Goal: Task Accomplishment & Management: Manage account settings

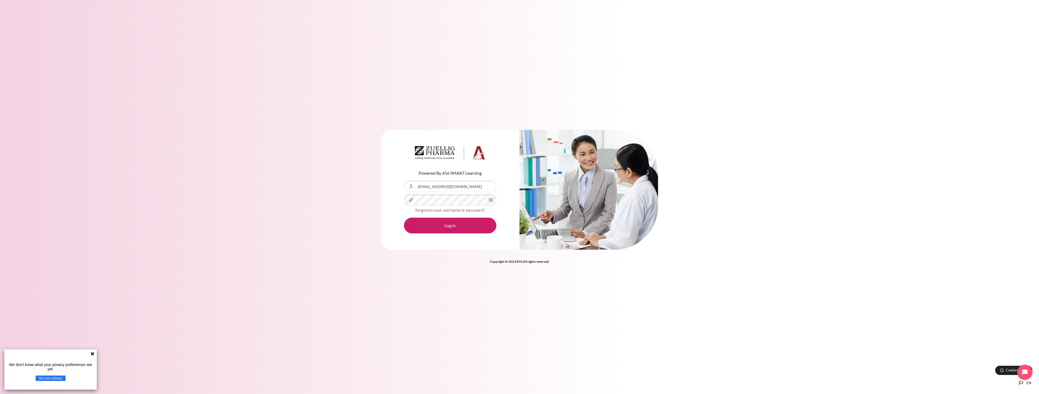
click at [404, 181] on div "Content" at bounding box center [404, 181] width 0 height 0
click at [482, 183] on input "[EMAIL_ADDRESS][DOMAIN_NAME]" at bounding box center [450, 186] width 92 height 11
click at [485, 183] on div "Username or Email Address [EMAIL_ADDRESS][DOMAIN_NAME]" at bounding box center [450, 186] width 92 height 11
click at [404, 181] on div "Content" at bounding box center [404, 181] width 0 height 0
type input "[EMAIL_ADDRESS][DOMAIN_NAME]"
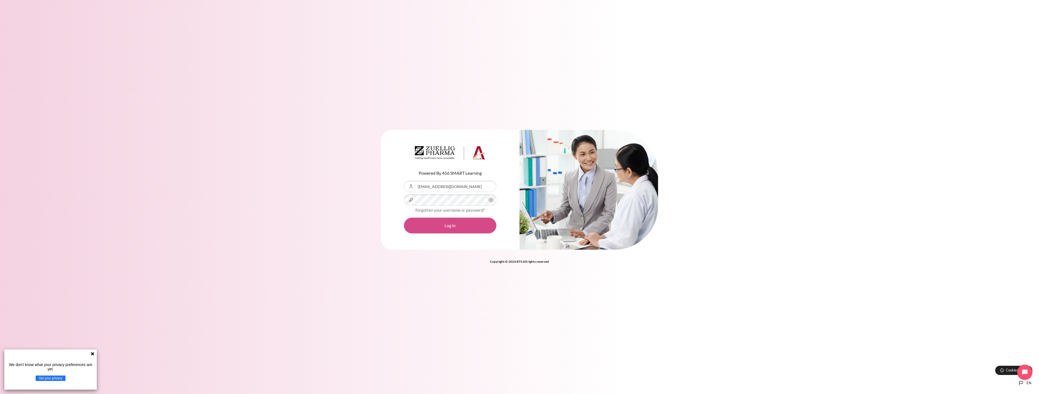
click at [450, 232] on button "Log in" at bounding box center [450, 226] width 92 height 16
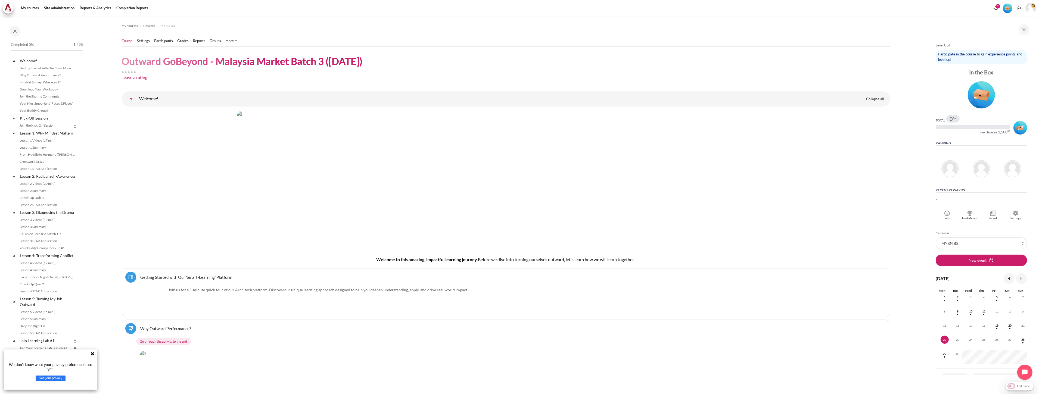
click at [1009, 388] on input "Edit mode" at bounding box center [1019, 385] width 25 height 5
checkbox input "true"
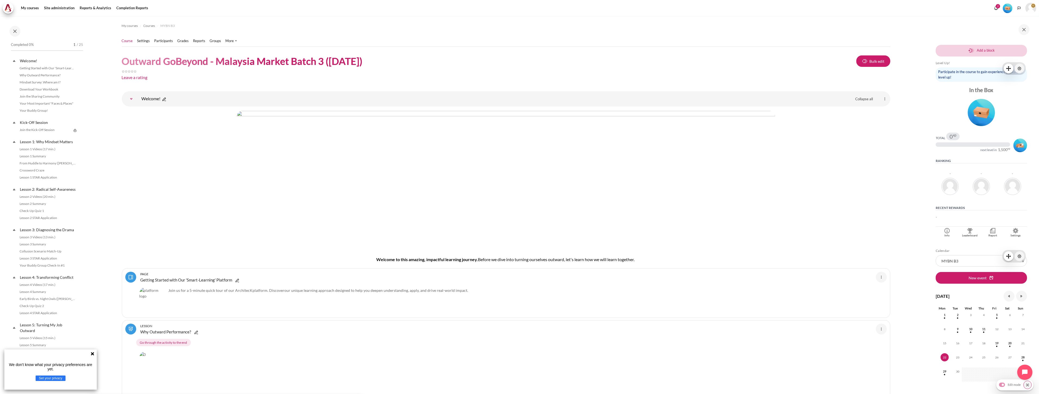
click at [91, 354] on icon at bounding box center [92, 354] width 4 height 4
